Goal: Answer question/provide support: Share knowledge or assist other users

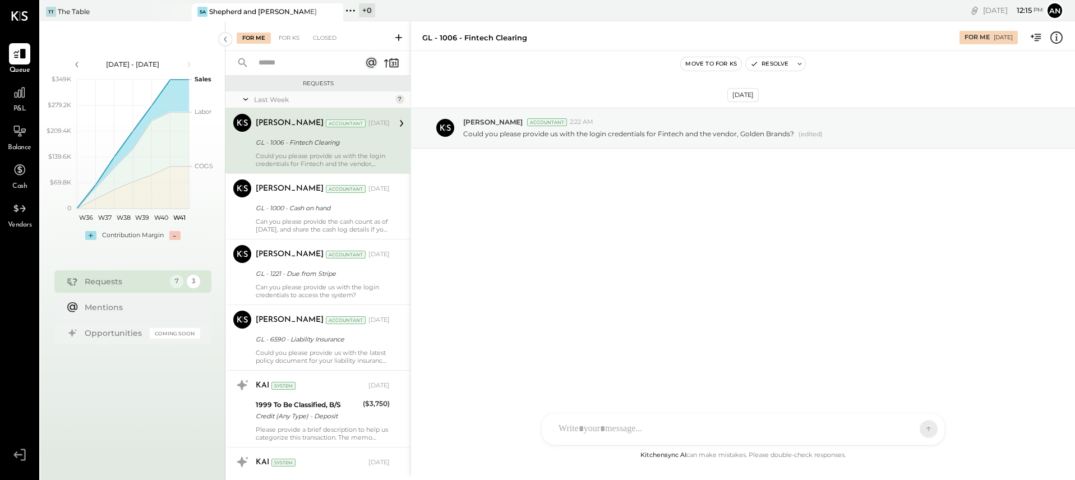
click at [396, 34] on icon at bounding box center [398, 37] width 11 height 11
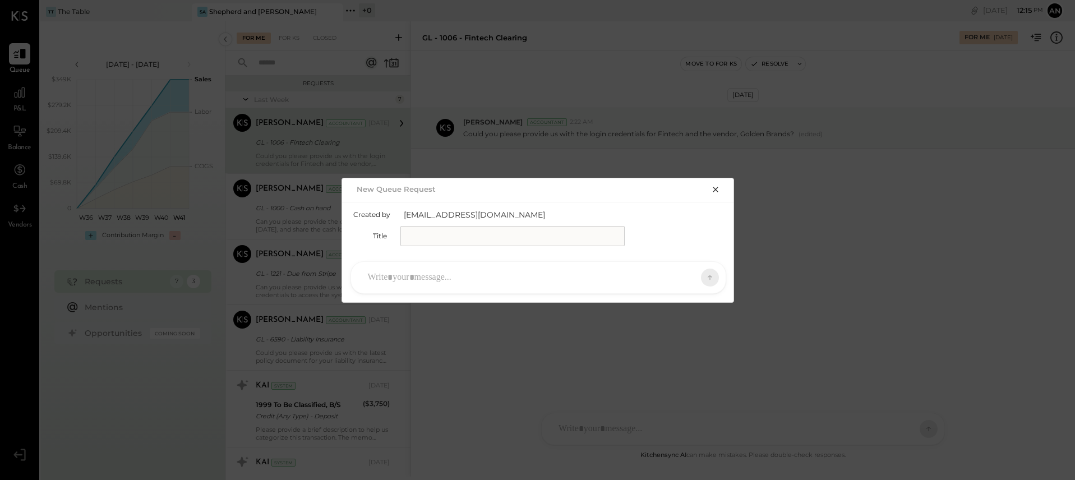
click at [489, 236] on input "text" at bounding box center [512, 236] width 224 height 20
type input "**********"
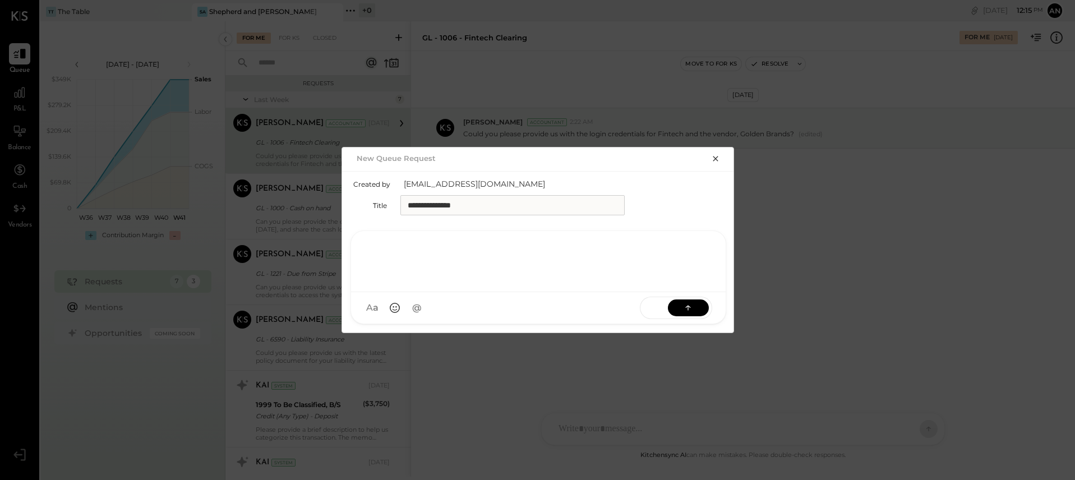
click at [511, 275] on div at bounding box center [538, 260] width 352 height 45
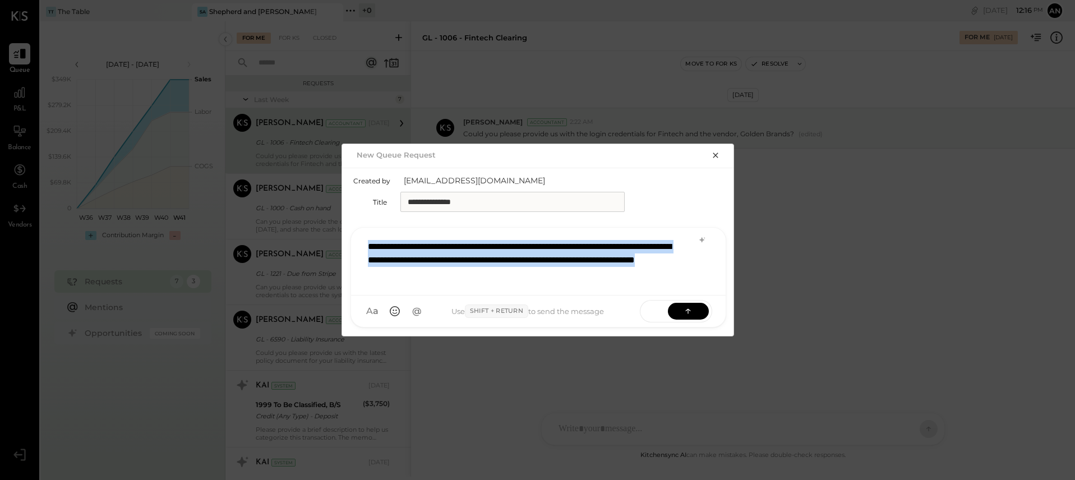
drag, startPoint x: 515, startPoint y: 278, endPoint x: 364, endPoint y: 240, distance: 156.0
click at [364, 240] on div "**********" at bounding box center [538, 260] width 352 height 52
click at [688, 310] on icon at bounding box center [688, 310] width 11 height 11
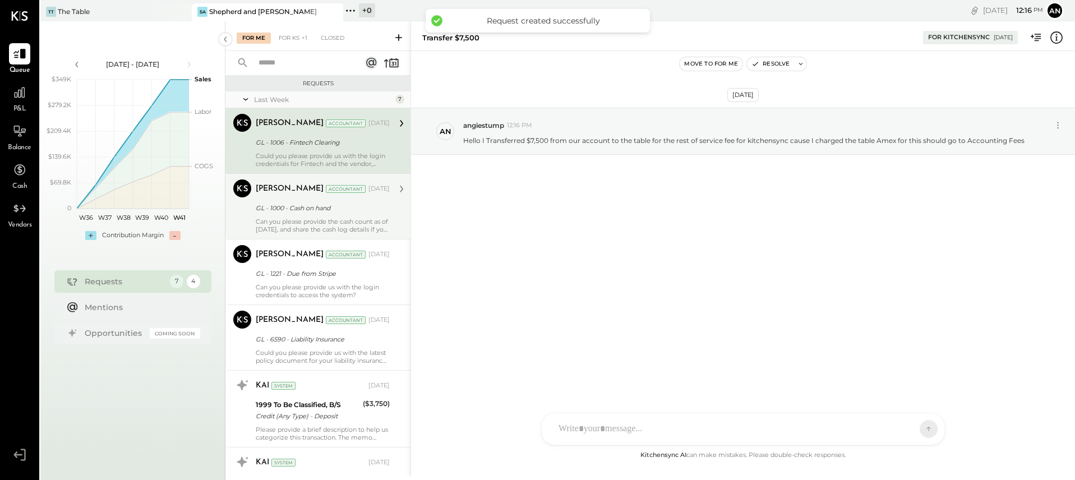
scroll to position [143, 0]
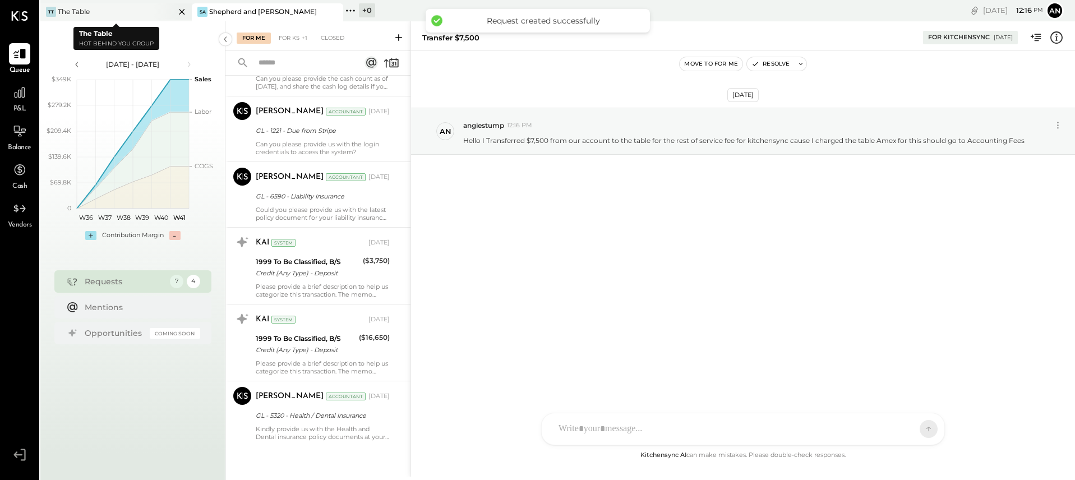
click at [131, 13] on div "TT The Table" at bounding box center [107, 12] width 135 height 10
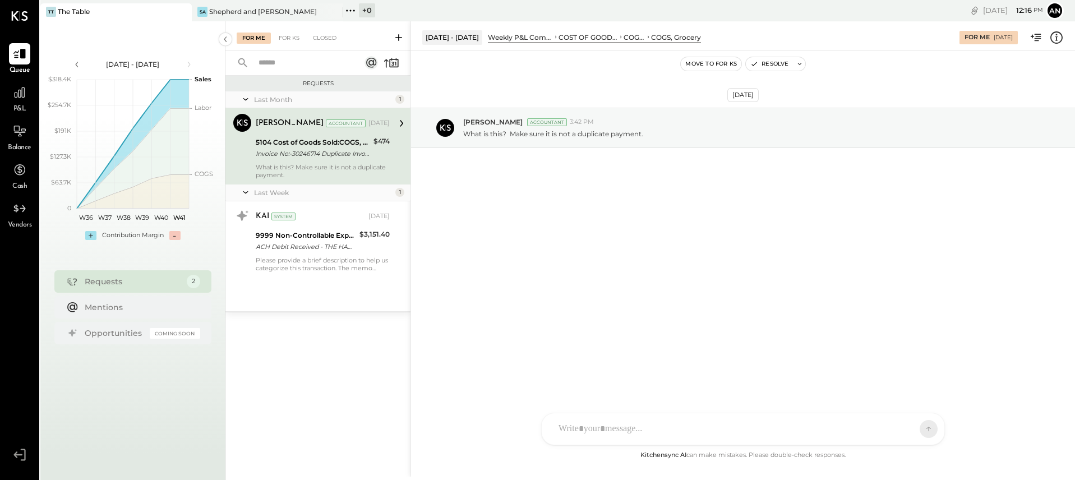
click at [401, 38] on icon at bounding box center [398, 37] width 11 height 11
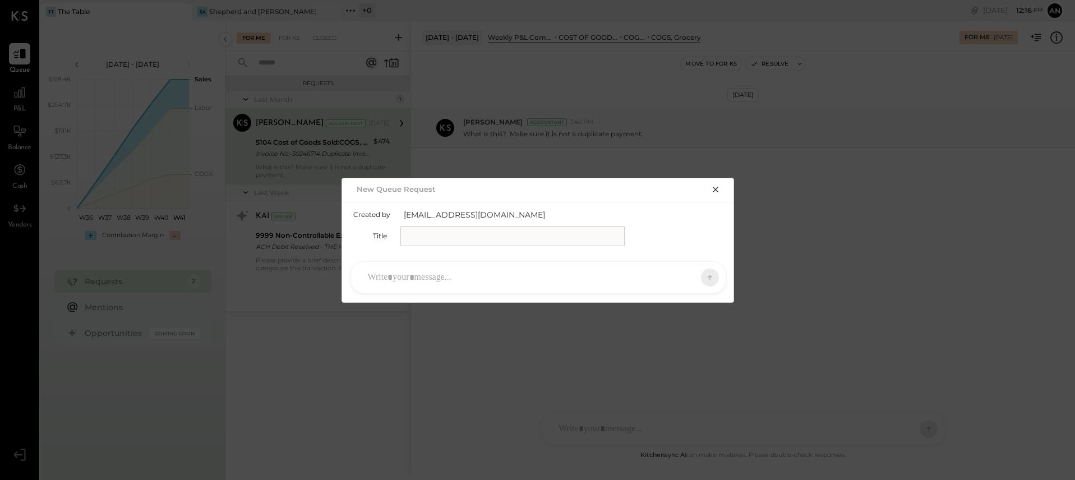
click at [437, 237] on input "text" at bounding box center [512, 236] width 224 height 20
type input "*"
type input "**********"
click at [399, 285] on div at bounding box center [528, 277] width 332 height 25
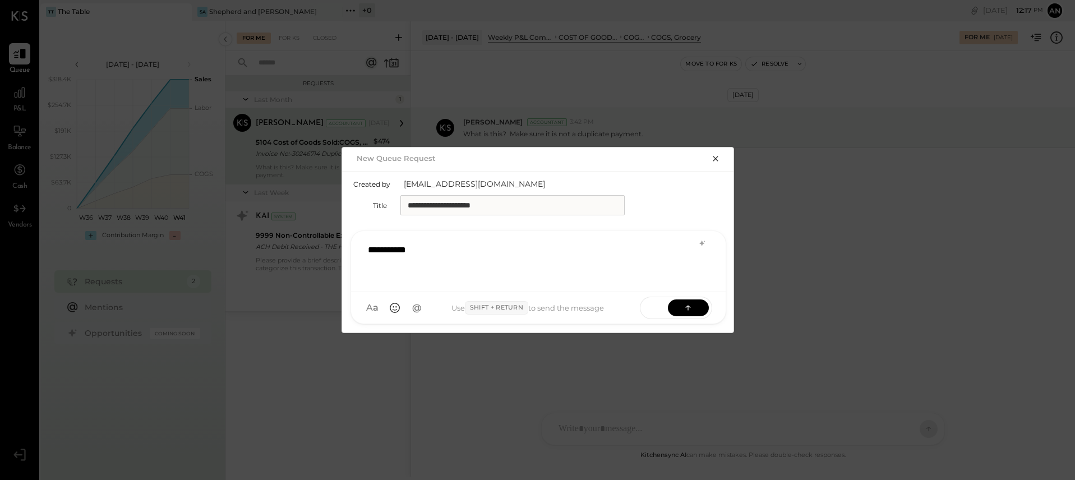
click at [520, 206] on input "**********" at bounding box center [512, 205] width 224 height 20
type input "**********"
click at [529, 263] on div "**********" at bounding box center [538, 260] width 352 height 45
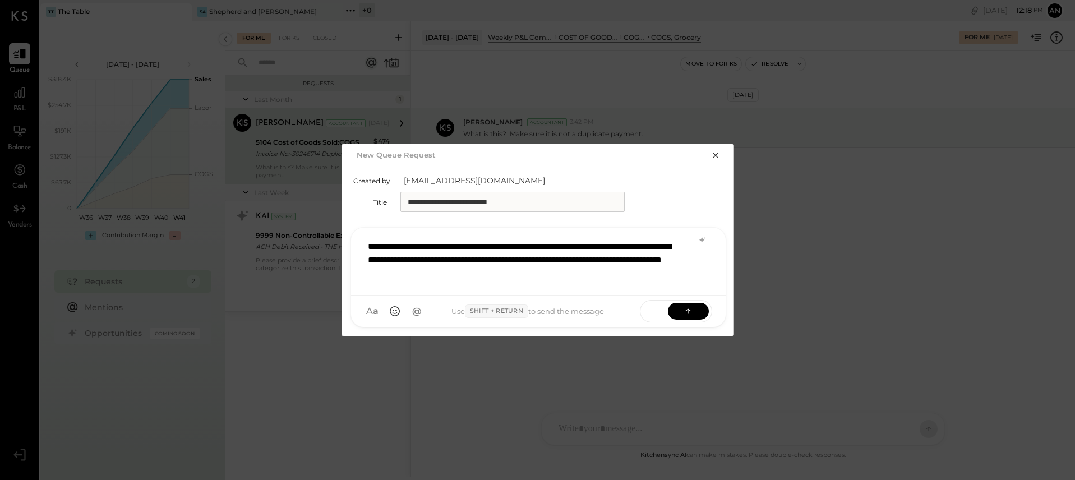
click at [687, 316] on icon at bounding box center [688, 311] width 11 height 11
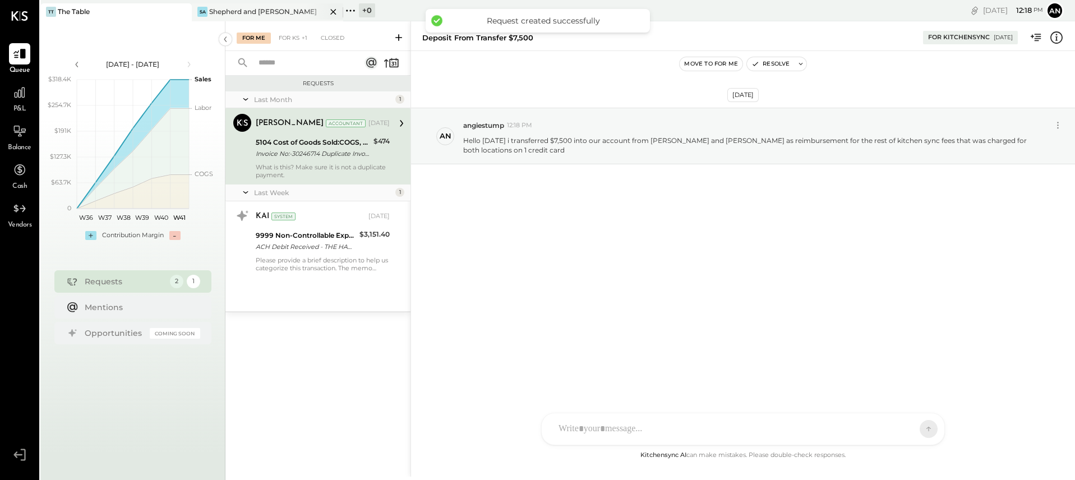
click at [247, 13] on div "Shepherd and [PERSON_NAME]" at bounding box center [263, 12] width 108 height 10
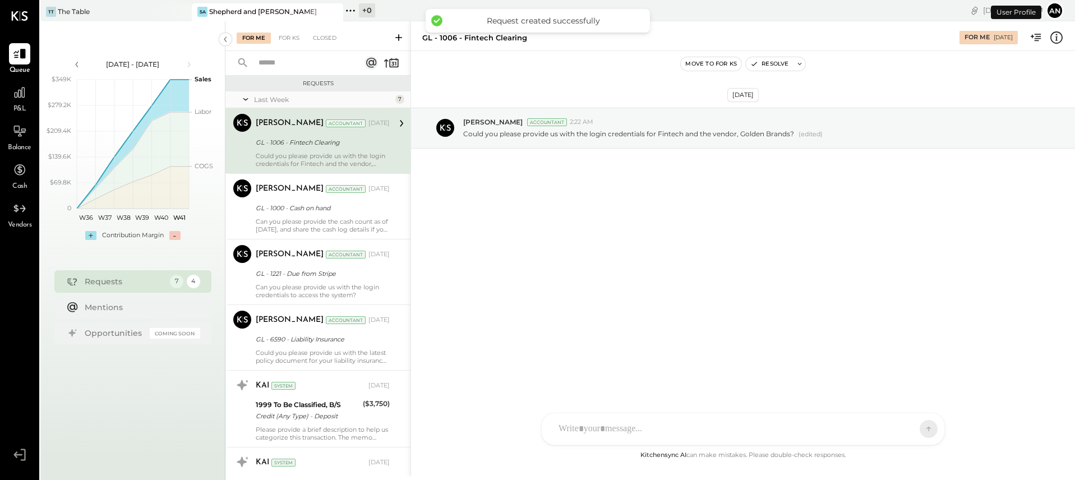
click at [398, 36] on icon at bounding box center [398, 37] width 11 height 11
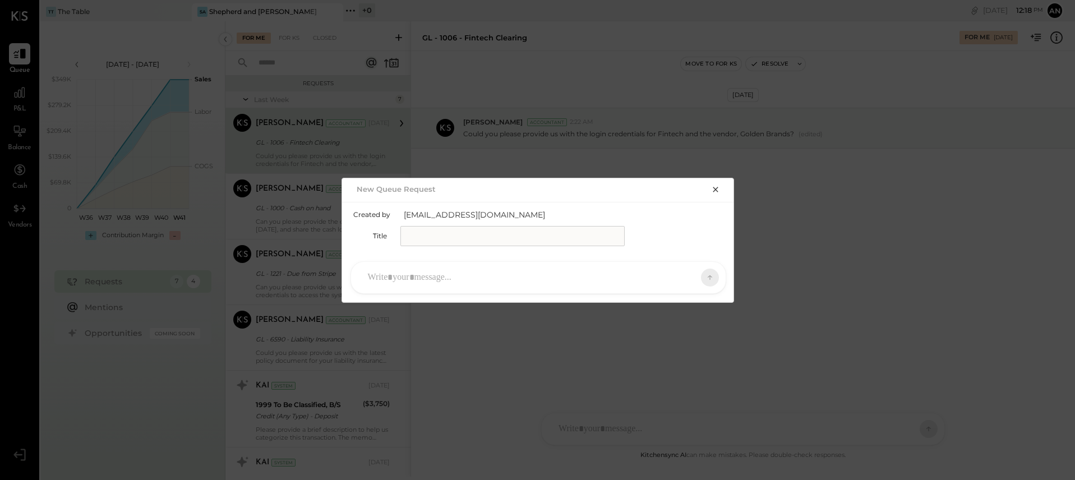
click at [489, 241] on input "text" at bounding box center [512, 236] width 224 height 20
type input "**********"
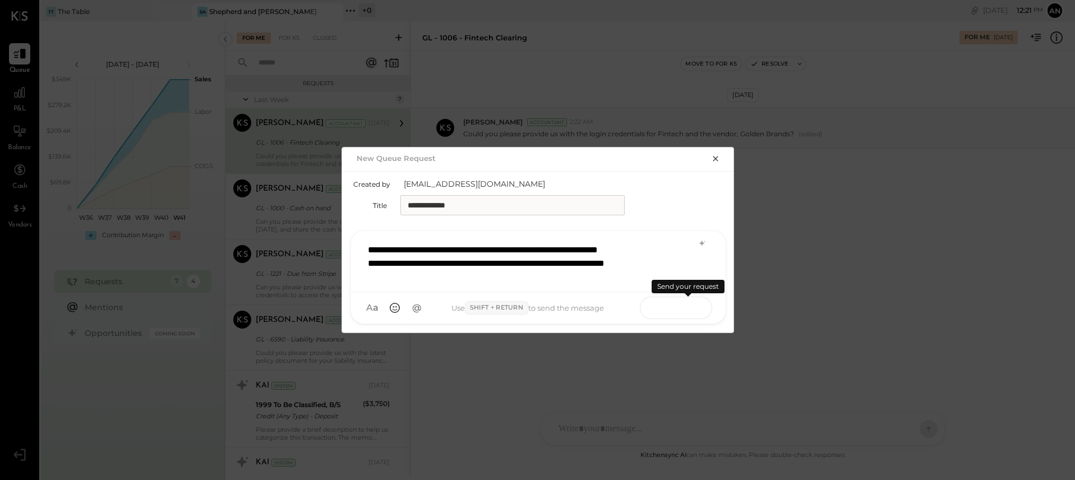
click at [694, 308] on button at bounding box center [688, 307] width 41 height 17
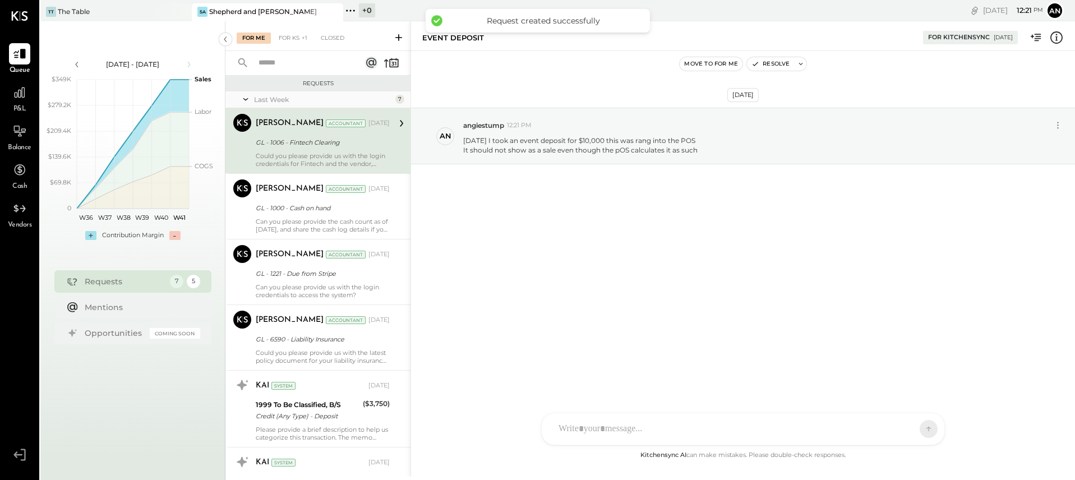
click at [368, 139] on div "GL - 1006 - Fintech Clearing" at bounding box center [321, 142] width 131 height 11
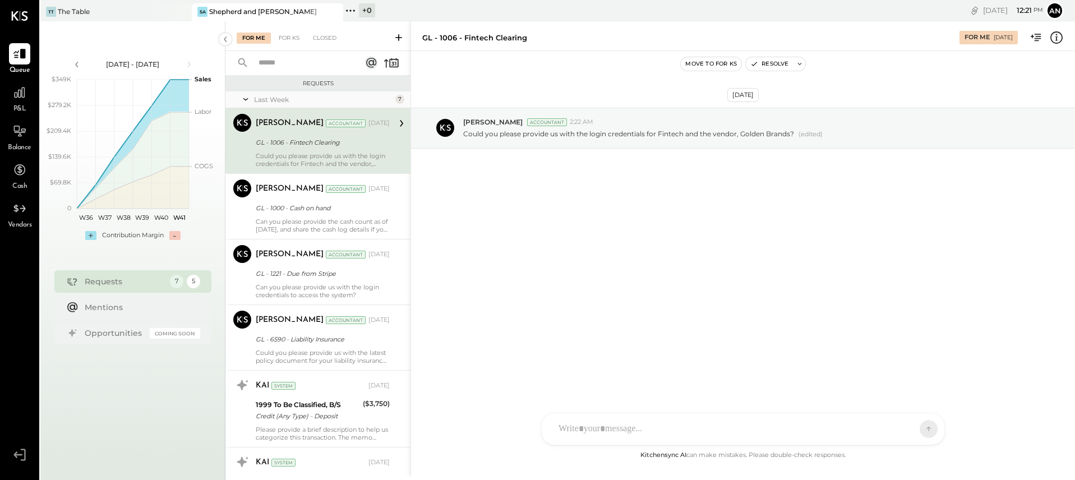
click at [647, 435] on div "RS [PERSON_NAME] SK [PERSON_NAME] UM [PERSON_NAME] [PERSON_NAME].[PERSON_NAME] …" at bounding box center [743, 429] width 404 height 33
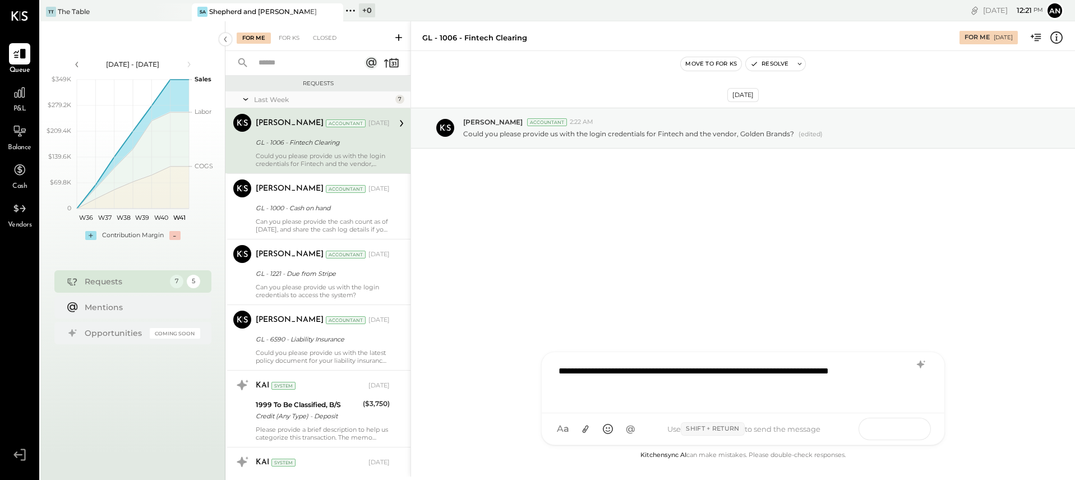
click at [899, 427] on button at bounding box center [907, 428] width 41 height 17
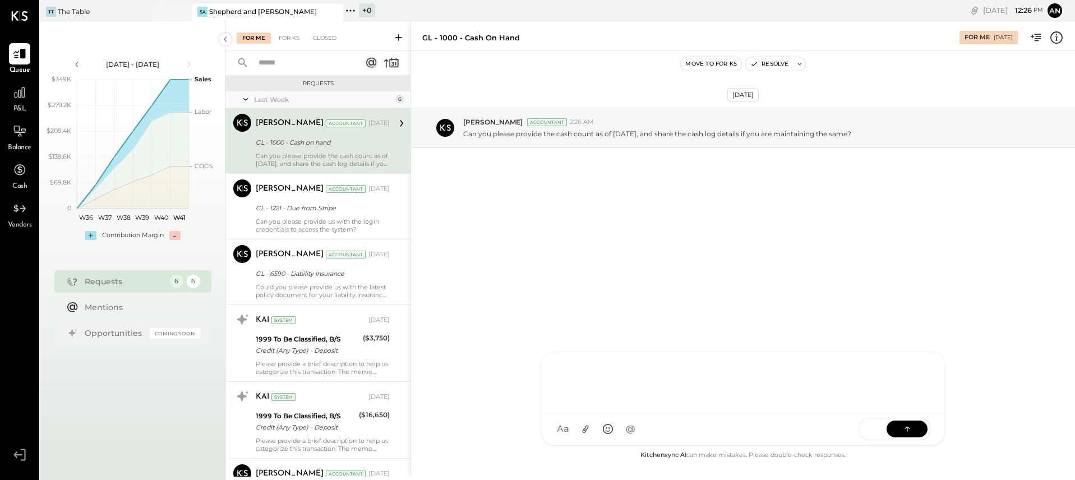
click at [587, 381] on div at bounding box center [743, 381] width 380 height 45
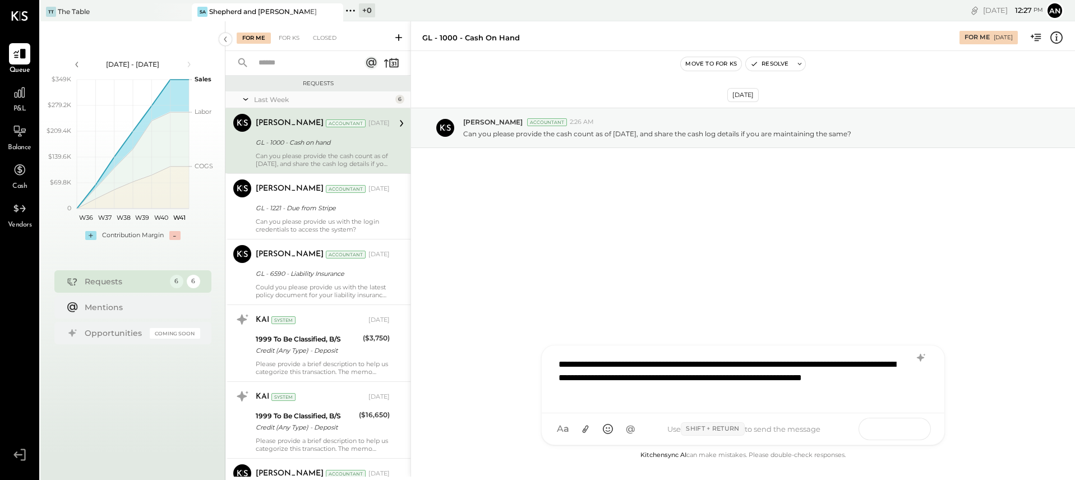
click at [900, 429] on button at bounding box center [907, 428] width 41 height 17
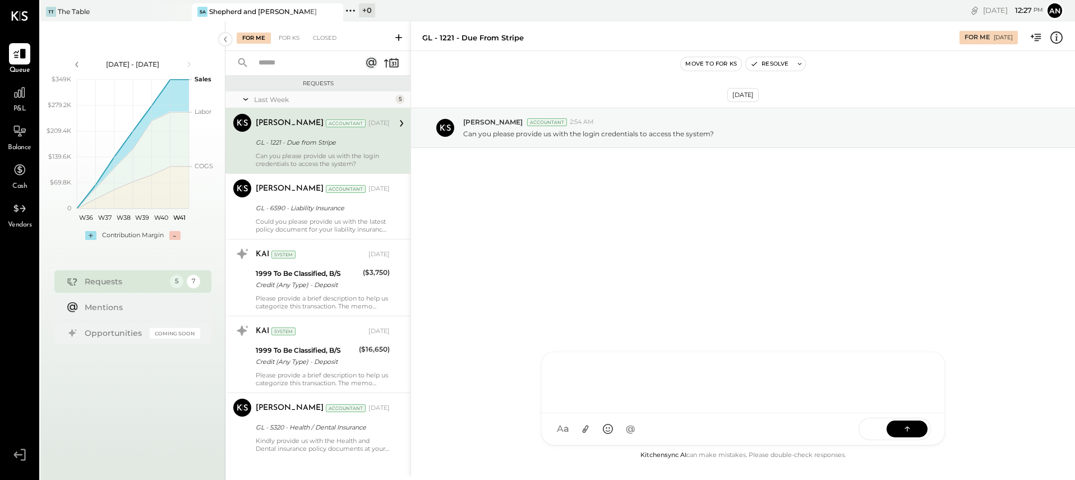
click at [592, 391] on div at bounding box center [743, 381] width 380 height 45
drag, startPoint x: 917, startPoint y: 425, endPoint x: 780, endPoint y: 389, distance: 142.7
click at [917, 425] on button at bounding box center [907, 429] width 41 height 17
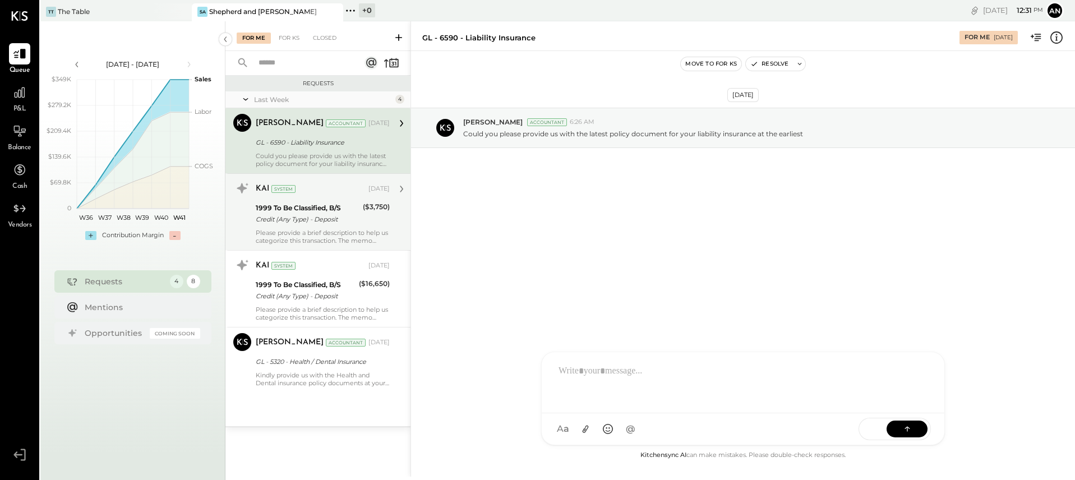
click at [292, 222] on div "Credit (Any Type) - Deposit" at bounding box center [308, 219] width 104 height 11
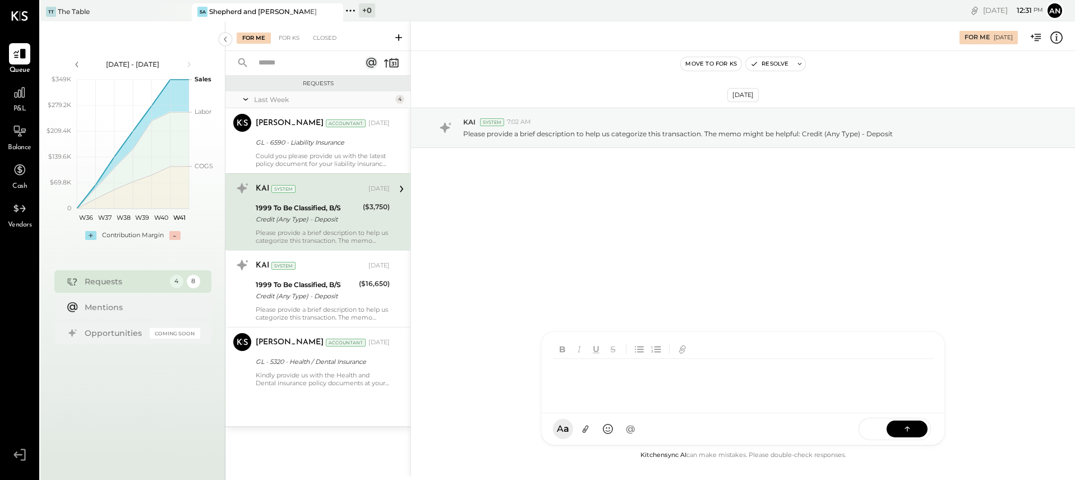
click at [578, 428] on div "RS [PERSON_NAME] SK [PERSON_NAME] UM [PERSON_NAME] [PERSON_NAME].[PERSON_NAME] …" at bounding box center [743, 388] width 404 height 114
click at [908, 434] on icon at bounding box center [907, 428] width 11 height 11
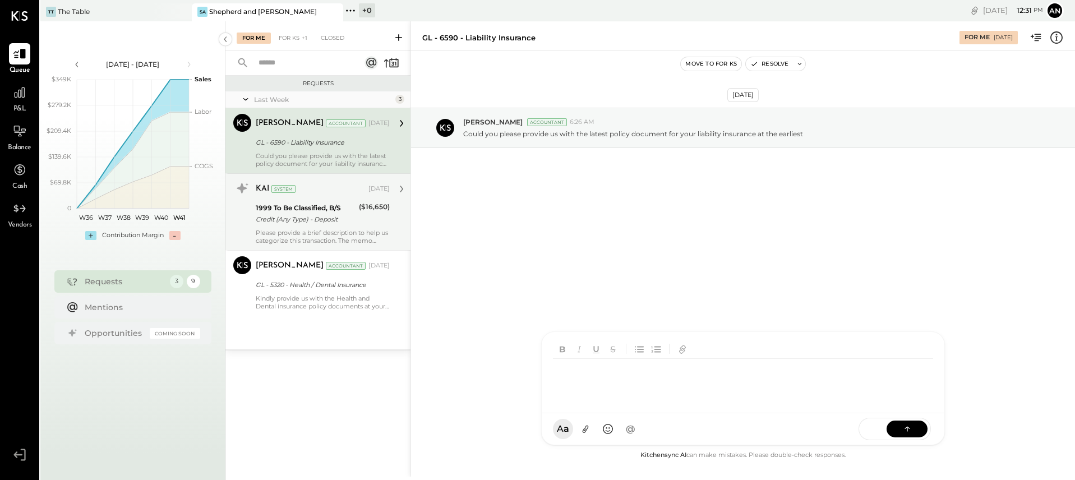
click at [312, 202] on div "1999 To Be Classified, B/S" at bounding box center [306, 207] width 100 height 11
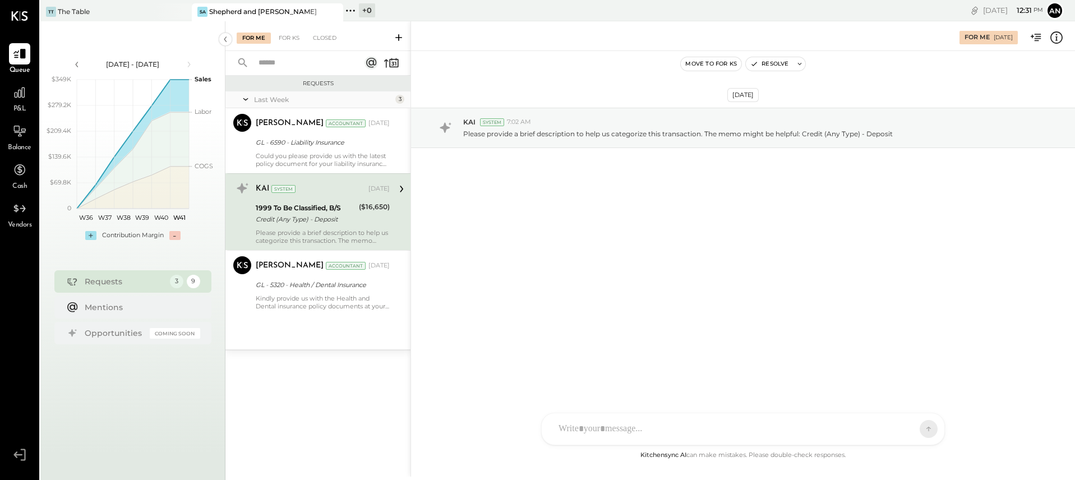
click at [312, 205] on div "1999 To Be Classified, B/S" at bounding box center [306, 207] width 100 height 11
click at [575, 428] on div "RS [PERSON_NAME] SK [PERSON_NAME] UM [PERSON_NAME] [PERSON_NAME].[PERSON_NAME] …" at bounding box center [743, 429] width 404 height 33
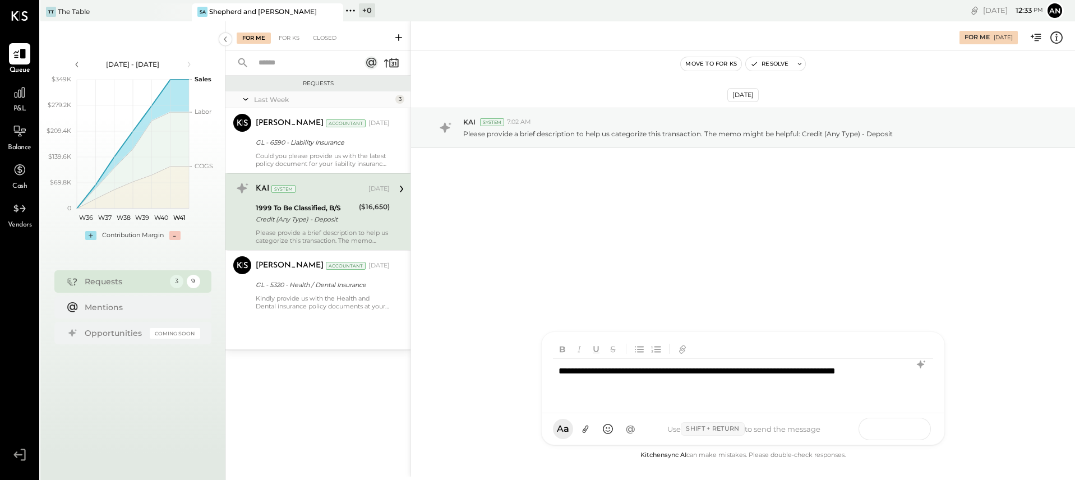
click at [908, 424] on icon at bounding box center [907, 428] width 11 height 11
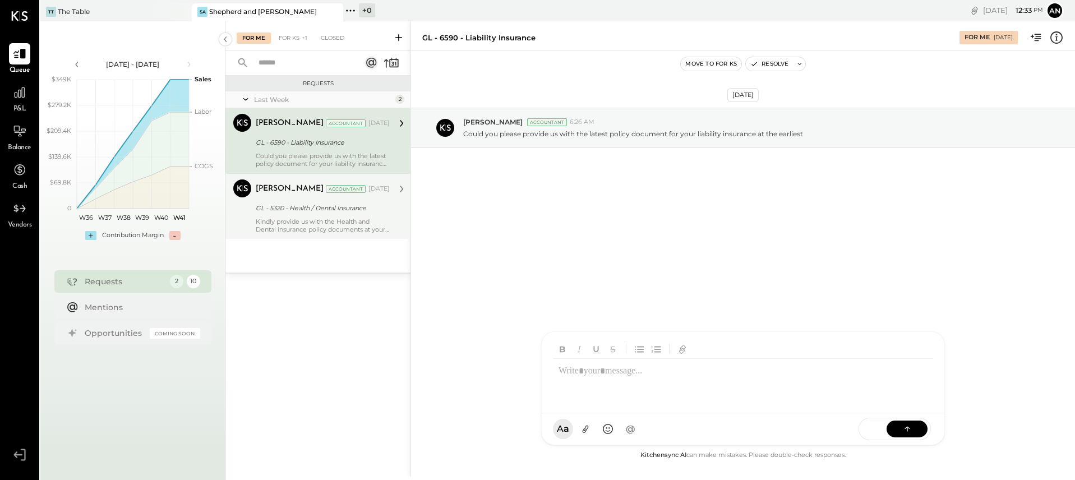
click at [289, 219] on div "Kindly provide us with the Health and Dental insurance policy documents at your…" at bounding box center [323, 226] width 134 height 16
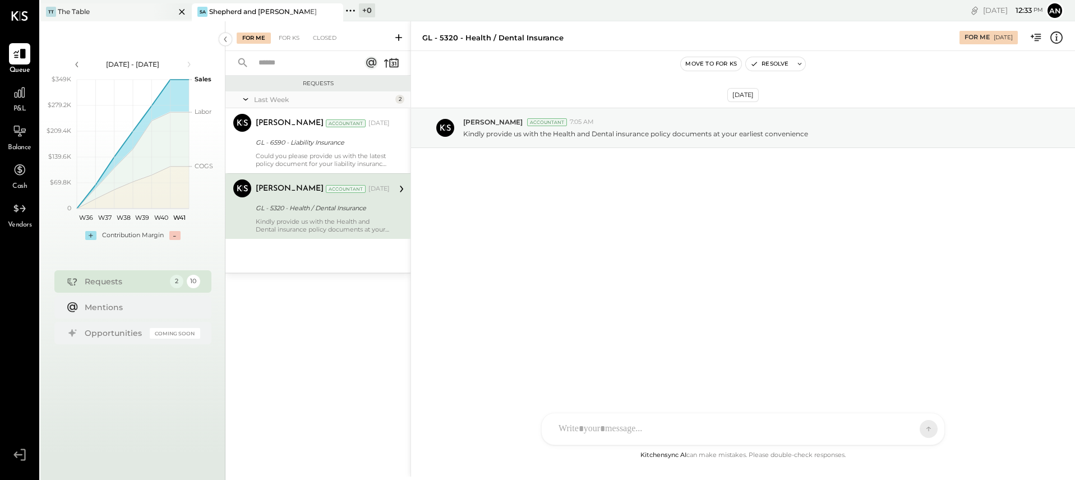
click at [144, 15] on div "TT The Table" at bounding box center [107, 12] width 135 height 10
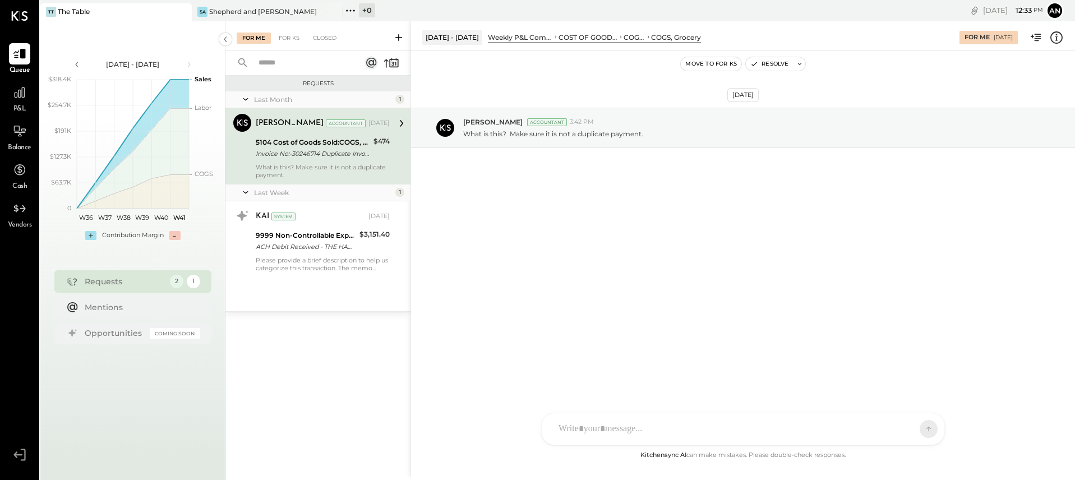
click at [299, 278] on div "Last Month 1 [PERSON_NAME] Accountant [PERSON_NAME] Accountant [DATE] 5104 Cost…" at bounding box center [317, 201] width 185 height 220
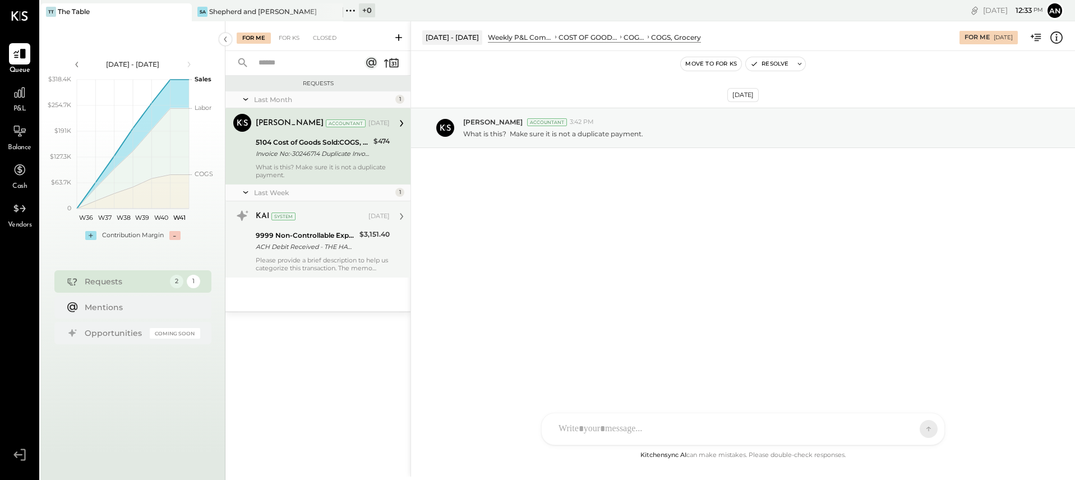
click at [305, 265] on div "Please provide a brief description to help us categorize this transaction. The …" at bounding box center [323, 264] width 134 height 16
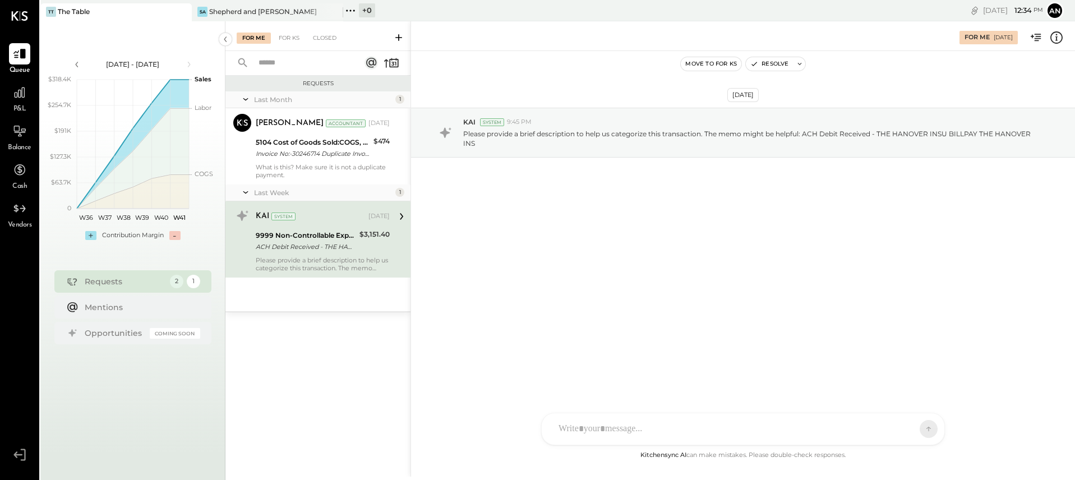
click at [619, 440] on div "RS [PERSON_NAME] UM [PERSON_NAME] [PERSON_NAME].[PERSON_NAME] A Angiesstump A a…" at bounding box center [743, 429] width 404 height 33
click at [919, 433] on button at bounding box center [907, 428] width 41 height 17
